Goal: Information Seeking & Learning: Learn about a topic

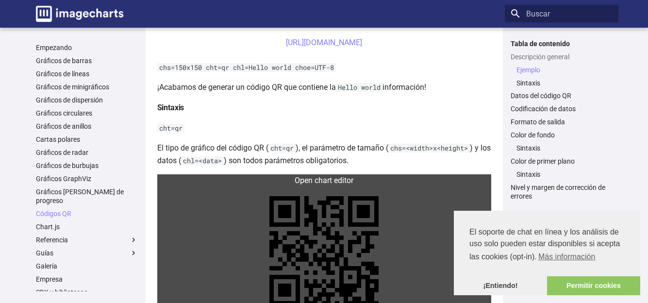
scroll to position [353, 0]
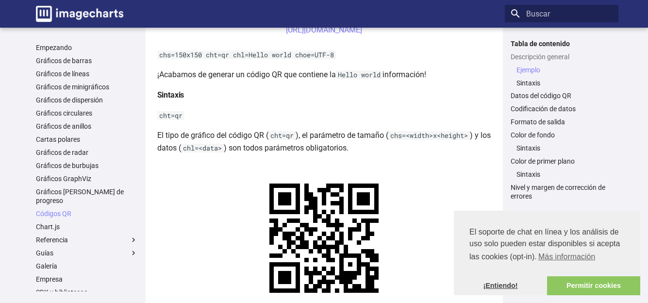
click at [503, 283] on font "¡Entiendo!" at bounding box center [500, 286] width 34 height 8
click at [506, 288] on font "¡Entiendo!" at bounding box center [500, 286] width 34 height 8
click at [508, 284] on font "¡Entiendo!" at bounding box center [500, 286] width 34 height 8
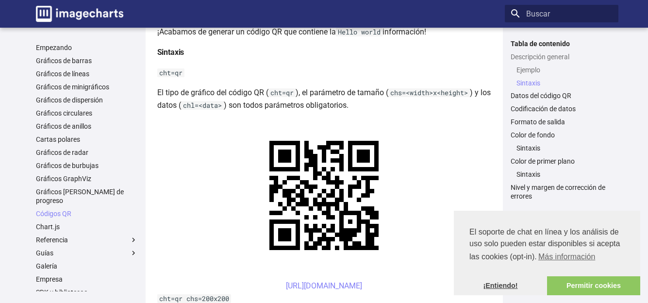
scroll to position [450, 0]
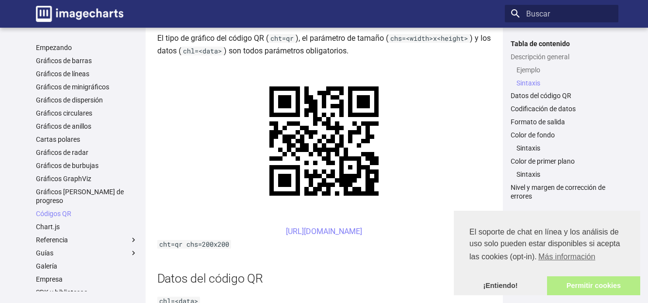
click at [570, 286] on font "Permitir cookies" at bounding box center [594, 286] width 54 height 8
click at [565, 289] on link "Permitir cookies" at bounding box center [593, 285] width 93 height 19
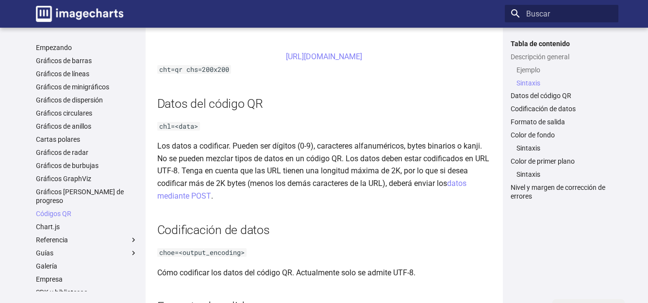
scroll to position [680, 0]
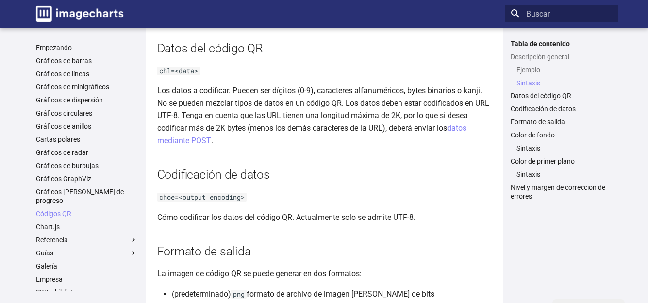
drag, startPoint x: 353, startPoint y: 0, endPoint x: 350, endPoint y: 80, distance: 80.2
click at [350, 77] on p "chl=<data>" at bounding box center [324, 71] width 334 height 13
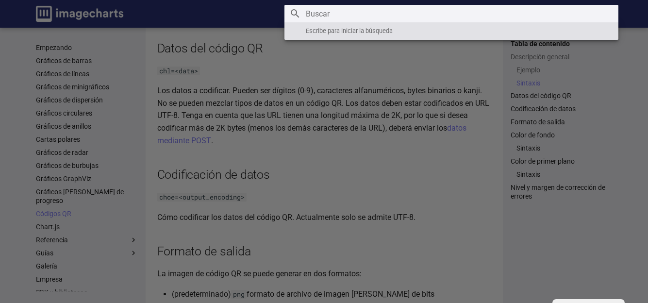
click at [540, 15] on input "Buscar" at bounding box center [452, 13] width 334 height 17
paste input "=IMAGE("[URL][DOMAIN_NAME]" & A3)"
type input "=IMAGE("[URL][DOMAIN_NAME]" & A3)"
drag, startPoint x: 459, startPoint y: 135, endPoint x: 462, endPoint y: 140, distance: 5.9
click at [460, 139] on label "Encabezamiento" at bounding box center [324, 303] width 648 height 606
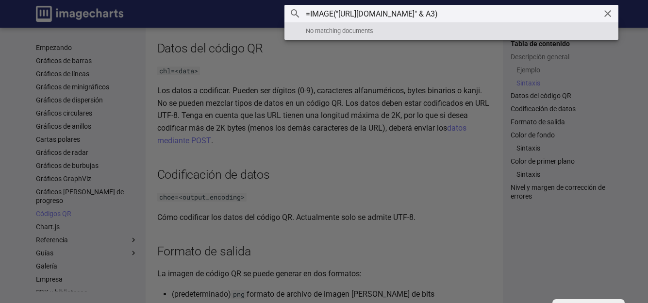
click at [0, 0] on input "checkbox" at bounding box center [0, 0] width 0 height 0
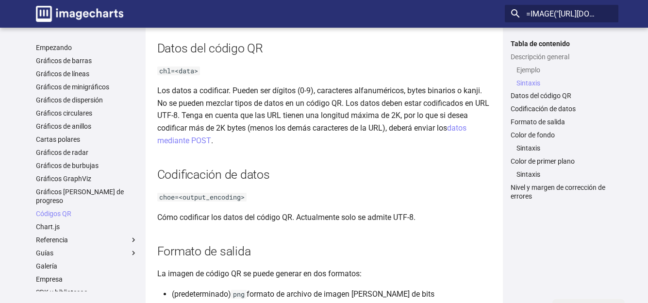
click at [0, 0] on label "Encabezamiento" at bounding box center [0, 0] width 0 height 0
click at [0, 0] on input "checkbox" at bounding box center [0, 0] width 0 height 0
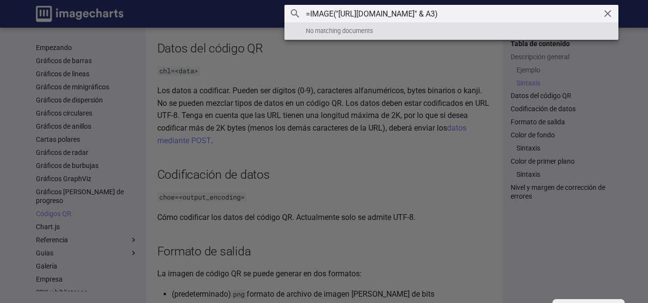
click at [389, 80] on label "Encabezamiento" at bounding box center [324, 303] width 648 height 606
click at [0, 0] on input "checkbox" at bounding box center [0, 0] width 0 height 0
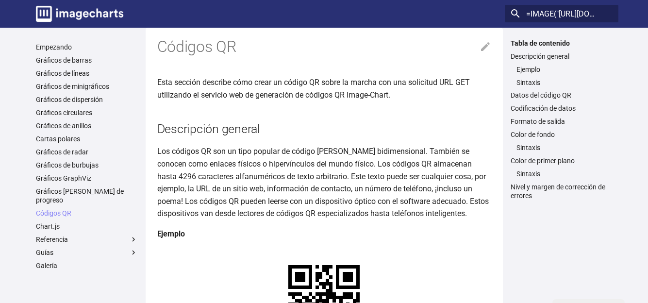
scroll to position [0, 0]
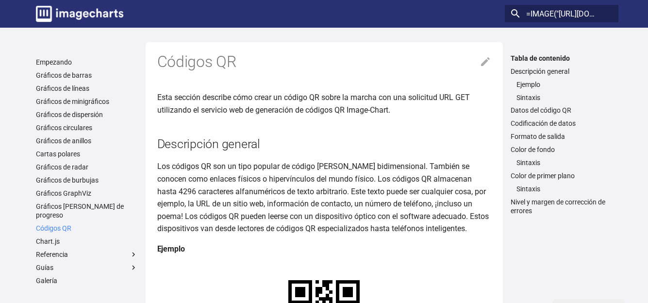
click at [72, 224] on link "Códigos QR" at bounding box center [87, 228] width 102 height 9
